Goal: Check status: Check status

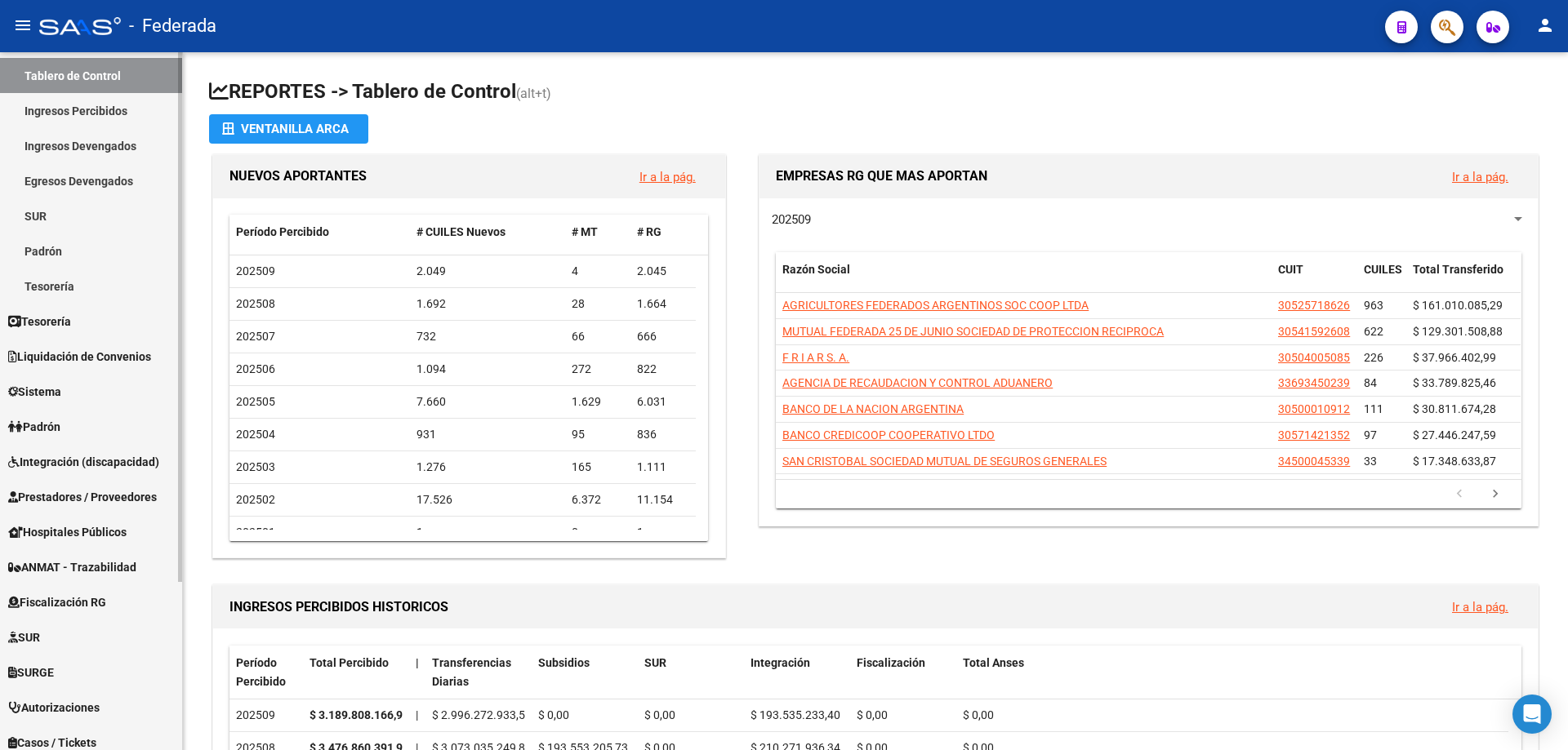
scroll to position [221, 0]
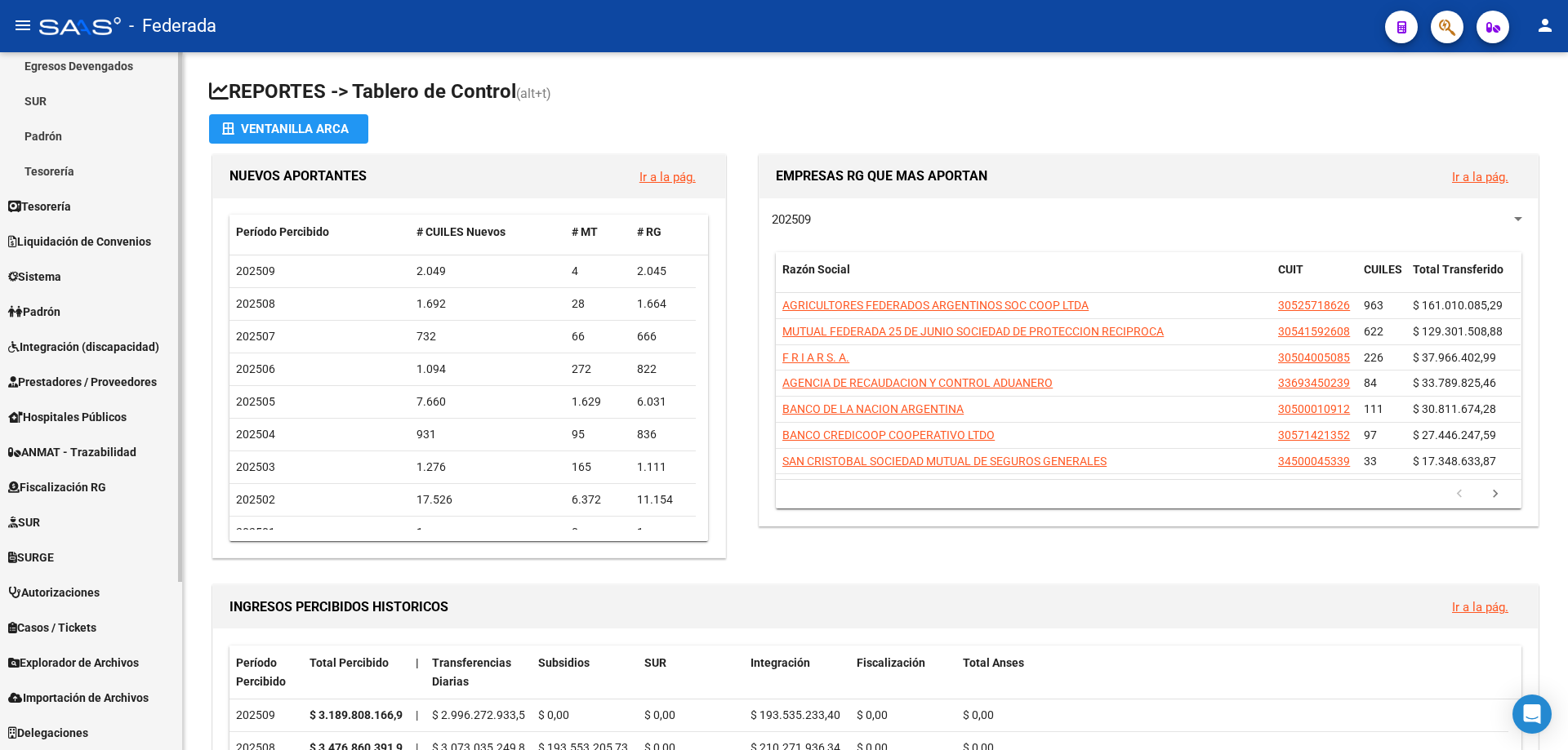
click at [107, 664] on span "Explorador de Archivos" at bounding box center [74, 662] width 131 height 18
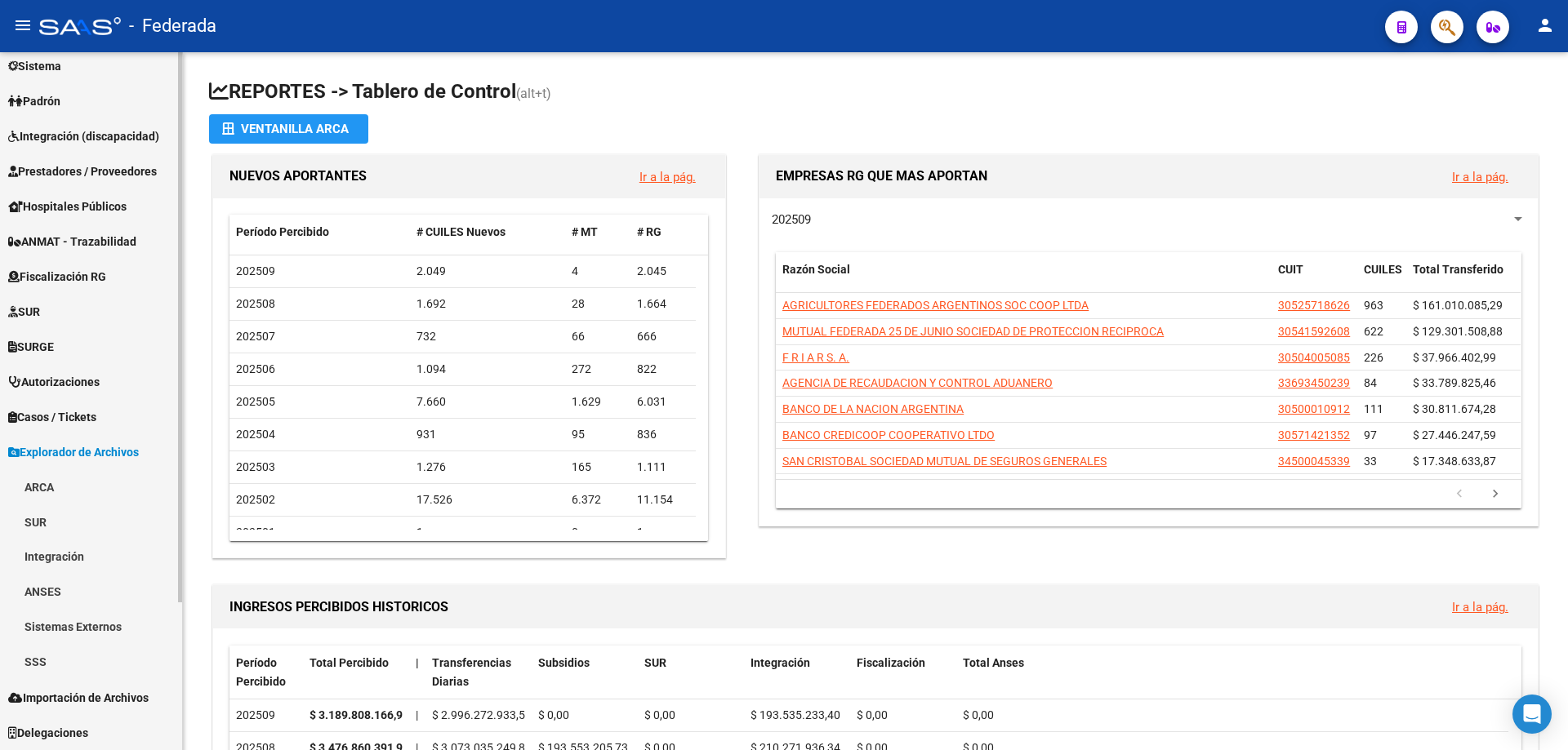
scroll to position [186, 0]
click at [38, 661] on link "SSS" at bounding box center [91, 662] width 182 height 35
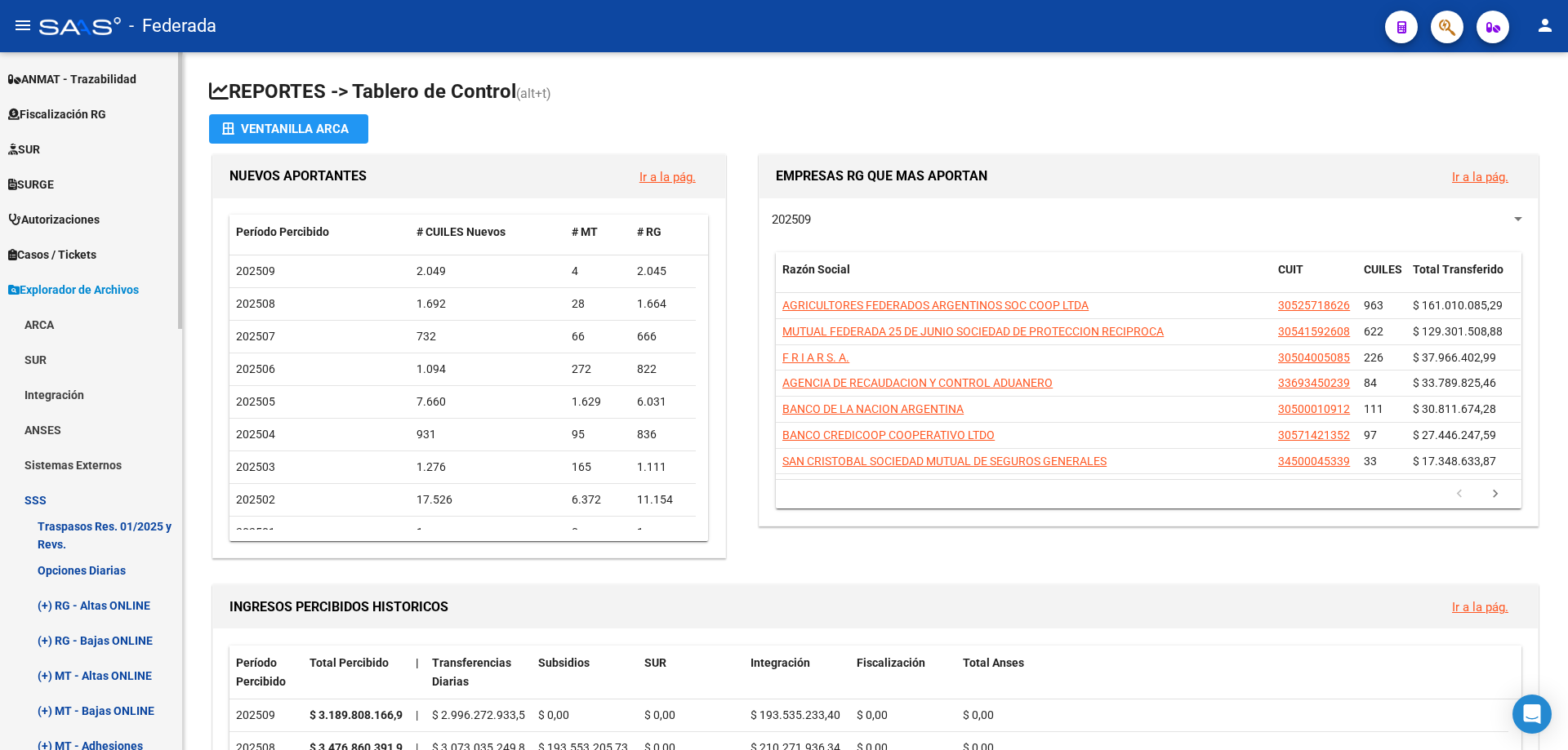
scroll to position [349, 0]
click at [94, 570] on link "Opciones Diarias" at bounding box center [91, 570] width 182 height 35
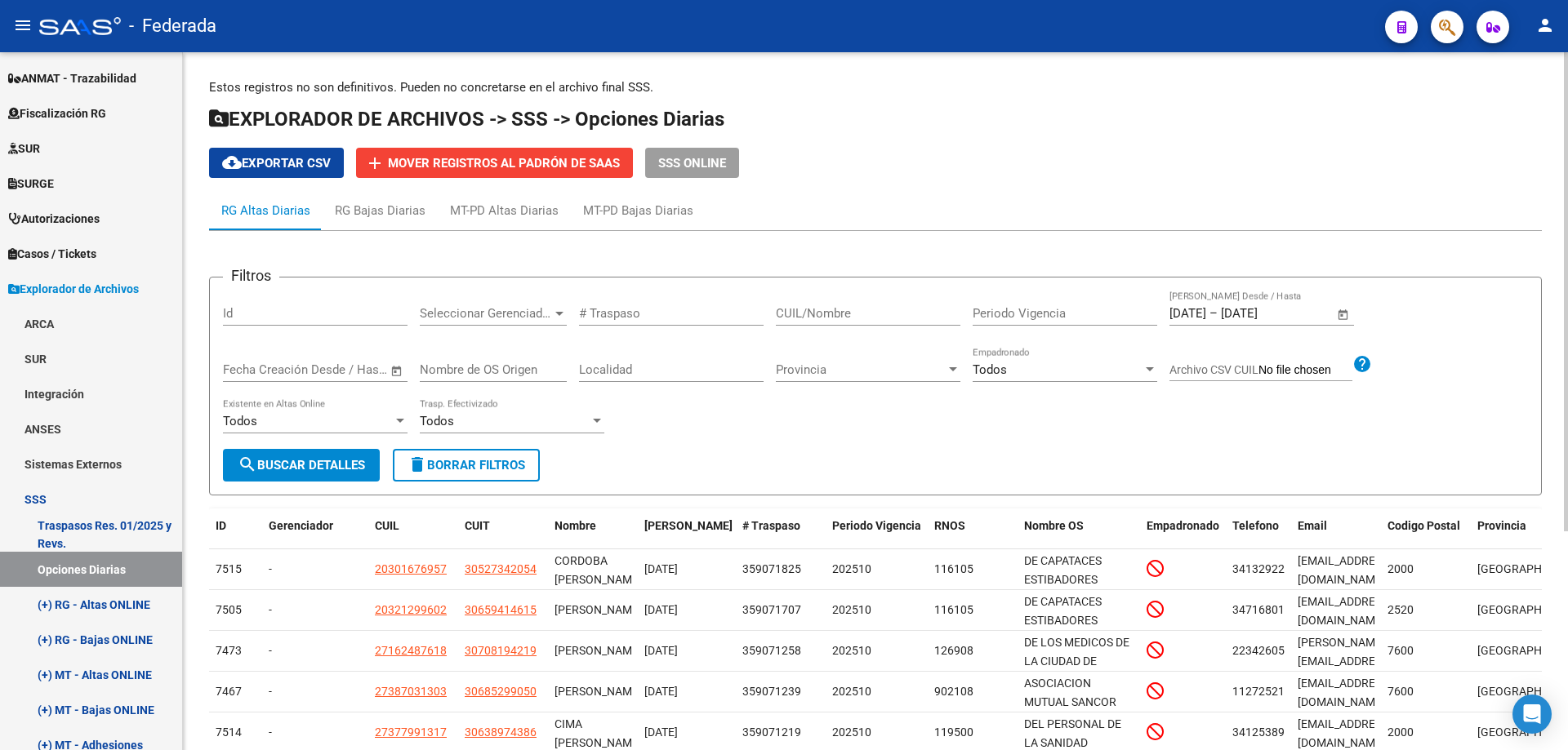
click at [1347, 319] on span "Open calendar" at bounding box center [1343, 314] width 39 height 39
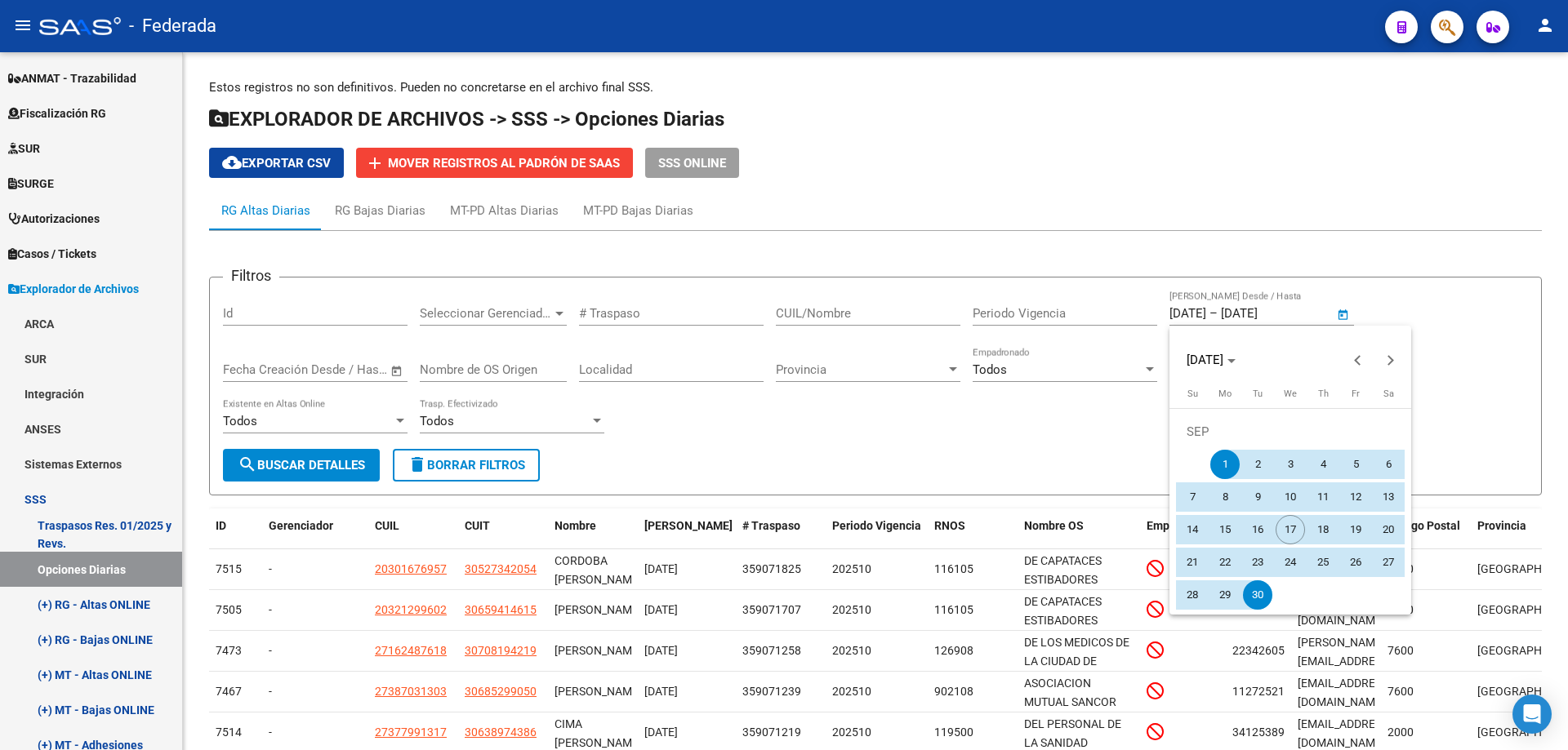
click at [1262, 532] on span "16" at bounding box center [1257, 529] width 29 height 29
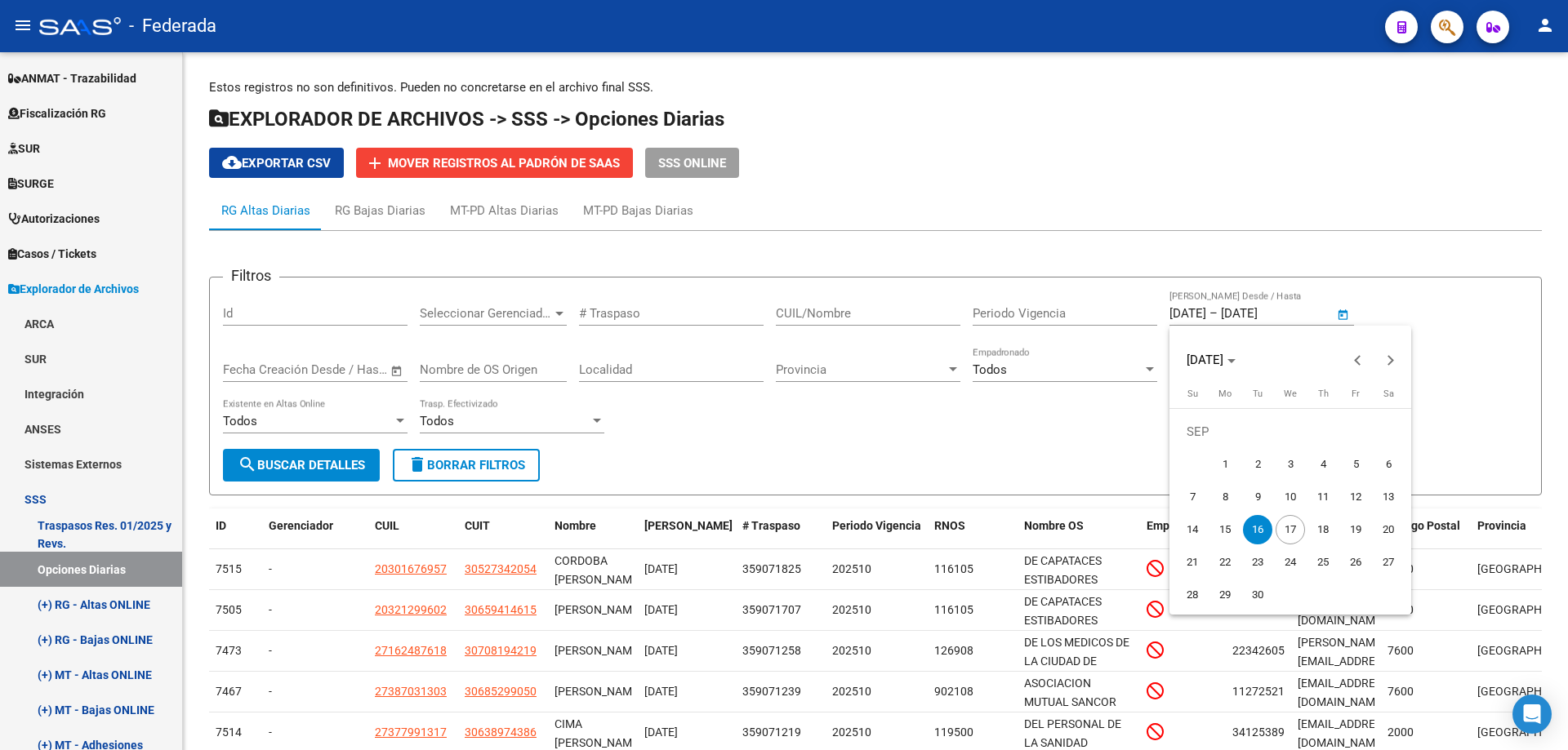
type input "[DATE]"
click at [1261, 532] on span "16" at bounding box center [1257, 529] width 29 height 29
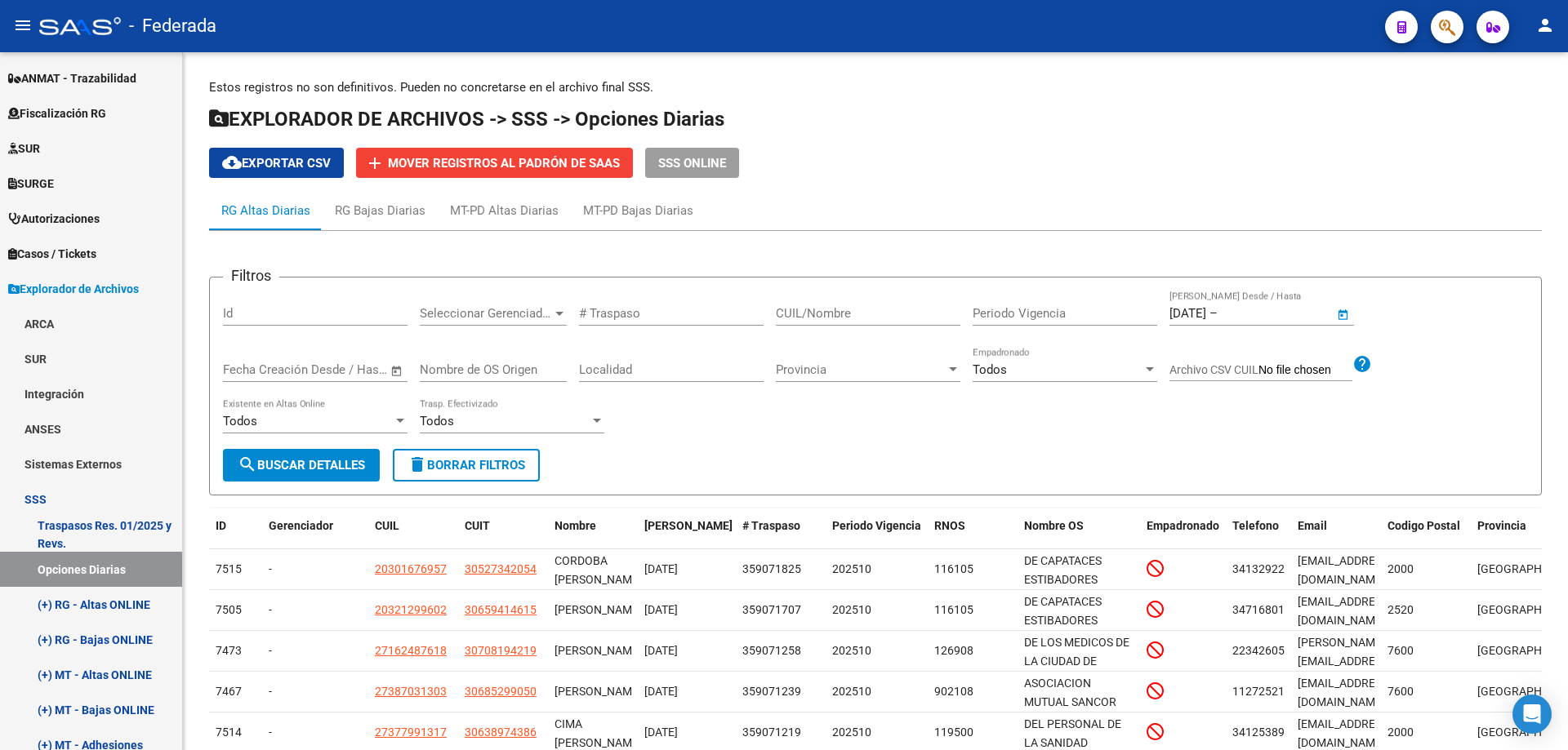
type input "[DATE]"
click at [335, 465] on span "search Buscar Detalles" at bounding box center [301, 465] width 127 height 15
